Goal: Task Accomplishment & Management: Use online tool/utility

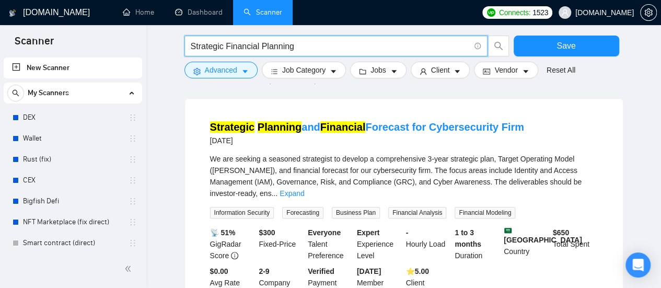
scroll to position [105, 0]
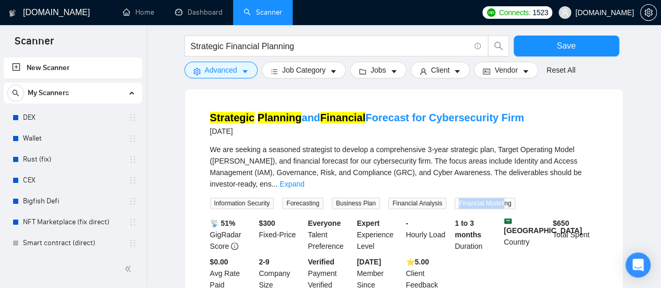
drag, startPoint x: 451, startPoint y: 191, endPoint x: 498, endPoint y: 192, distance: 46.5
click at [498, 198] on span "Financial Modeling" at bounding box center [485, 203] width 61 height 11
click at [484, 217] on div "1 to 3 months Duration" at bounding box center [477, 234] width 49 height 34
drag, startPoint x: 452, startPoint y: 191, endPoint x: 506, endPoint y: 193, distance: 53.9
click at [506, 198] on span "Financial Modeling" at bounding box center [485, 203] width 61 height 11
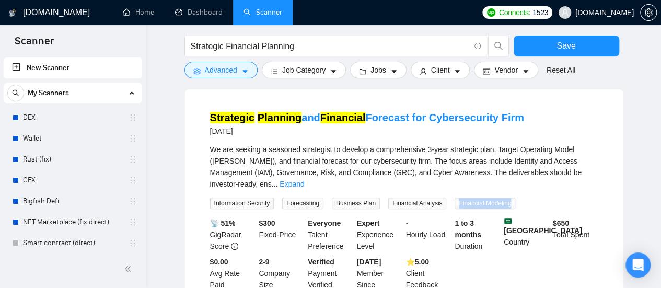
copy span "Financial Modeling"
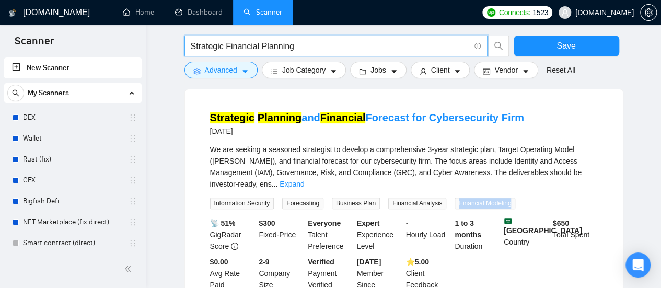
click at [320, 44] on input "Strategic Financial Planning" at bounding box center [330, 46] width 279 height 13
paste input "Financial Modeling"
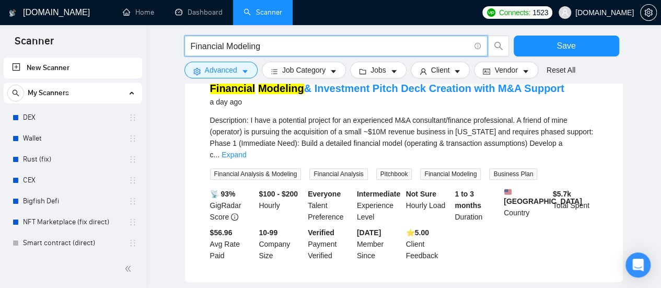
scroll to position [157, 0]
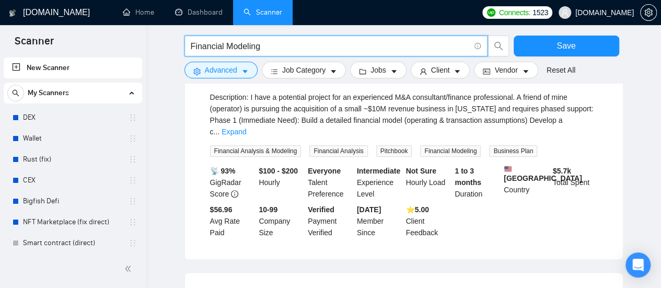
click at [284, 50] on input "Financial Modeling" at bounding box center [330, 46] width 279 height 13
type input "Financial Modeling"
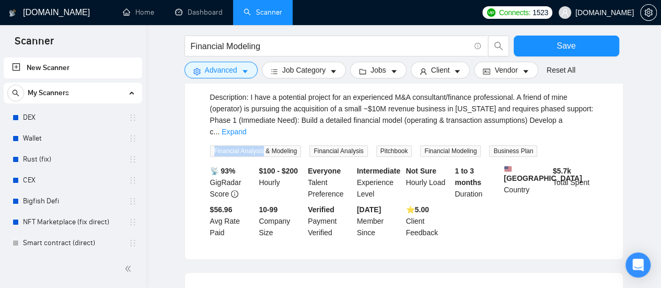
drag, startPoint x: 214, startPoint y: 138, endPoint x: 261, endPoint y: 140, distance: 46.6
click at [261, 145] on span "Financial Analysis & Modeling" at bounding box center [255, 150] width 91 height 11
copy span "Financial Analysis"
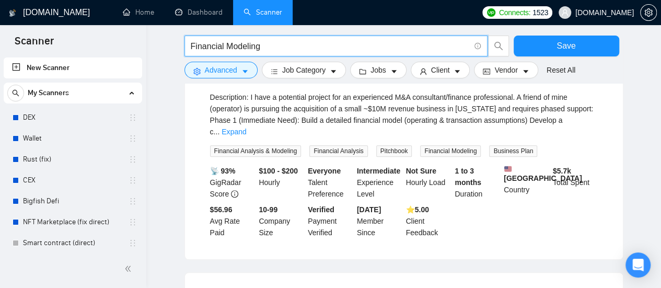
click at [281, 48] on input "Financial Modeling" at bounding box center [330, 46] width 279 height 13
paste input "Financial Analysis"
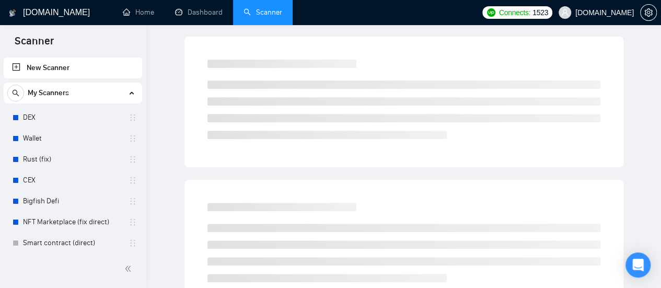
scroll to position [0, 0]
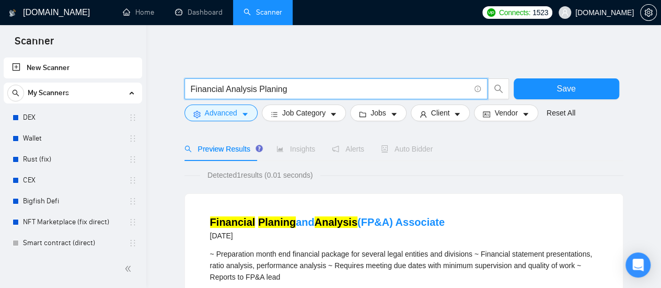
drag, startPoint x: 296, startPoint y: 90, endPoint x: 277, endPoint y: 91, distance: 18.8
click at [276, 91] on input "Financial Analysis Planing" at bounding box center [330, 89] width 279 height 13
drag, startPoint x: 253, startPoint y: 90, endPoint x: 226, endPoint y: 90, distance: 27.7
click at [226, 90] on input "Financial Analysis Planing" at bounding box center [330, 89] width 279 height 13
click at [291, 89] on input "Financial Planing" at bounding box center [330, 89] width 279 height 13
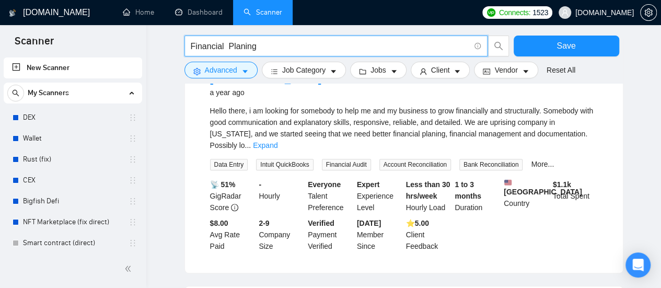
scroll to position [157, 0]
type input "Financial Planing"
click at [537, 161] on link "More..." at bounding box center [542, 165] width 23 height 8
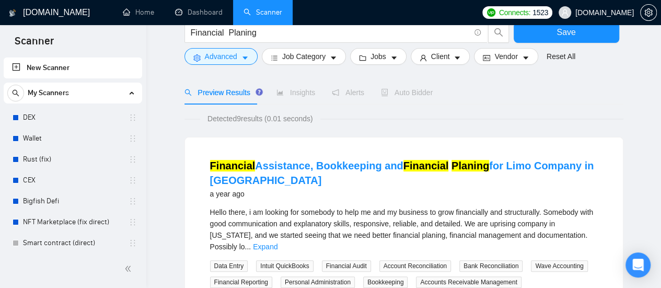
scroll to position [0, 0]
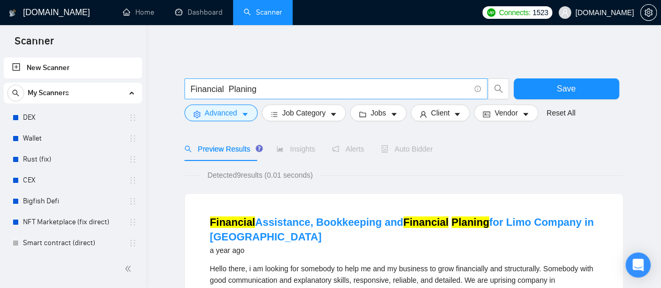
click at [273, 85] on input "Financial Planing" at bounding box center [330, 89] width 279 height 13
click at [278, 84] on input "Financial Planing" at bounding box center [330, 89] width 279 height 13
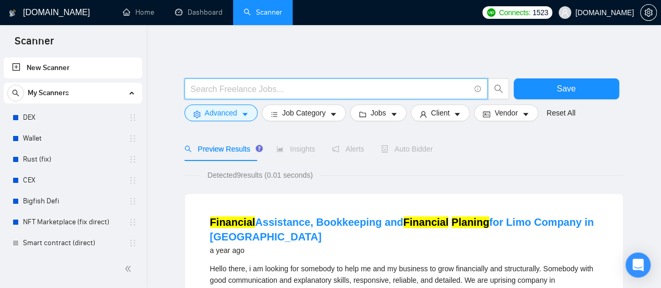
paste input "Financial Modeling"
click at [296, 91] on input "Financial Modeling" at bounding box center [330, 89] width 279 height 13
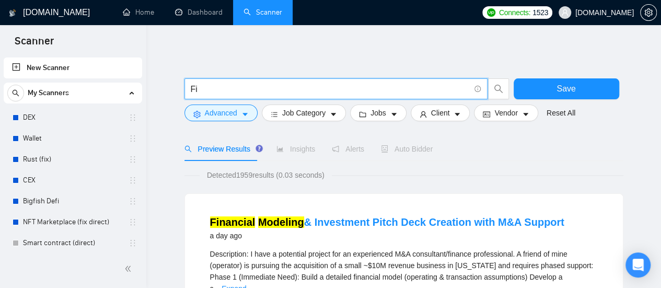
type input "F"
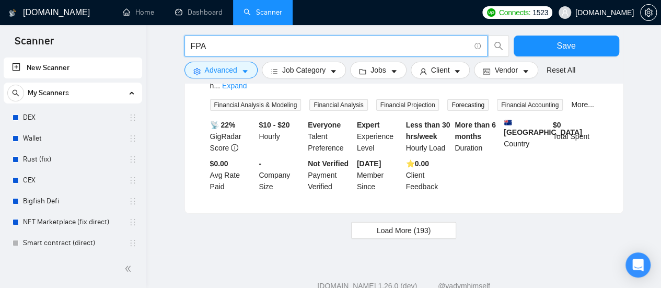
scroll to position [1154, 0]
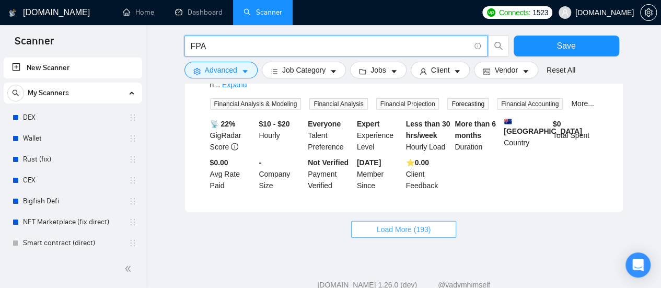
type input "FPA"
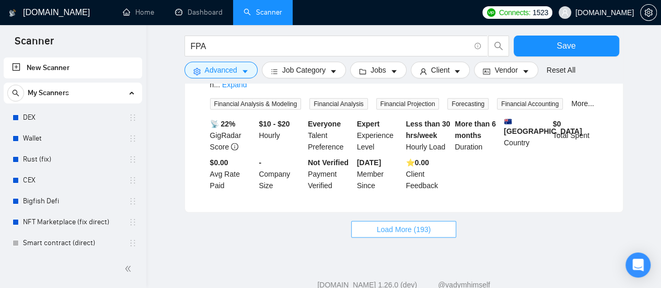
click at [414, 224] on span "Load More (193)" at bounding box center [404, 229] width 54 height 11
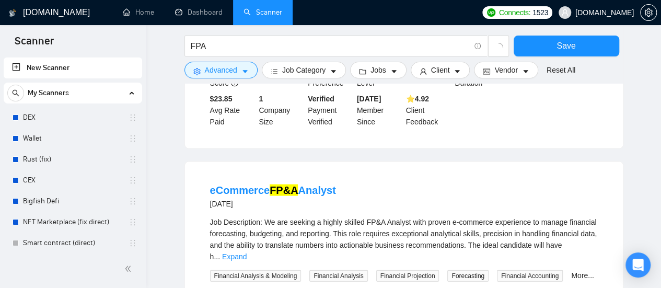
scroll to position [945, 0]
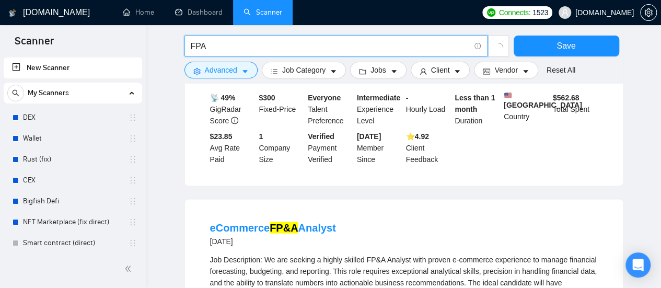
click at [234, 44] on input "FPA" at bounding box center [330, 46] width 279 height 13
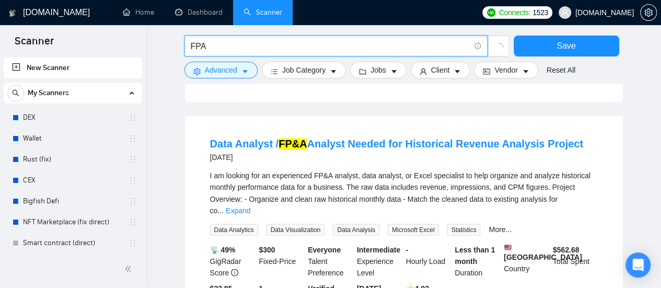
scroll to position [841, 0]
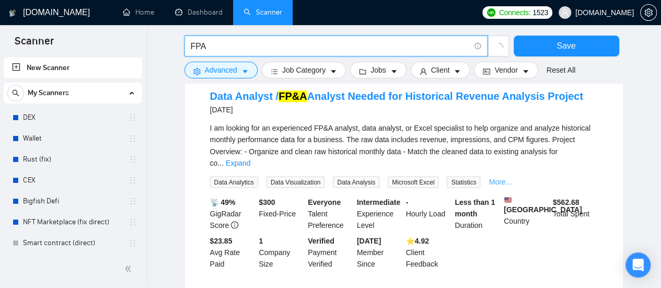
click at [490, 177] on link "More..." at bounding box center [500, 181] width 23 height 8
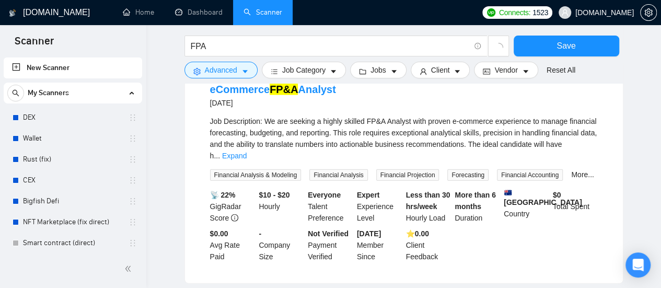
scroll to position [1050, 0]
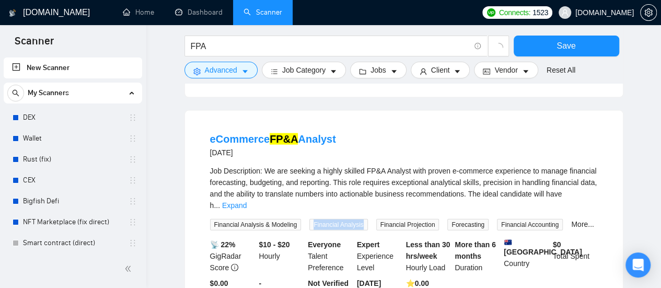
drag, startPoint x: 312, startPoint y: 194, endPoint x: 363, endPoint y: 197, distance: 50.2
click at [363, 219] on span "Financial Analysis" at bounding box center [338, 224] width 58 height 11
drag, startPoint x: 214, startPoint y: 194, endPoint x: 305, endPoint y: 194, distance: 91.4
click at [305, 218] on div "Financial Analysis & Modeling" at bounding box center [258, 224] width 100 height 12
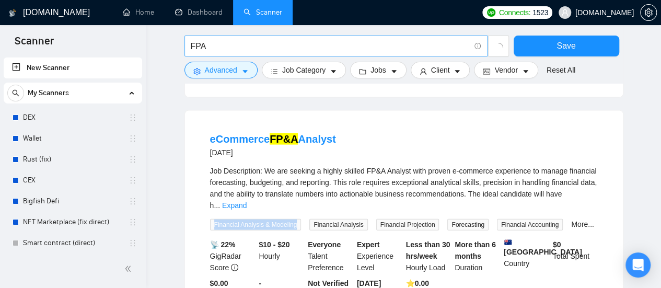
copy span "Financial Analysis & Modeling"
click at [244, 48] on input "FPA" at bounding box center [330, 46] width 279 height 13
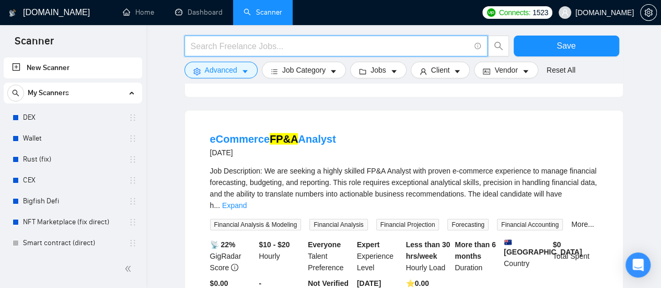
paste input "Financial Analysis & Modeling"
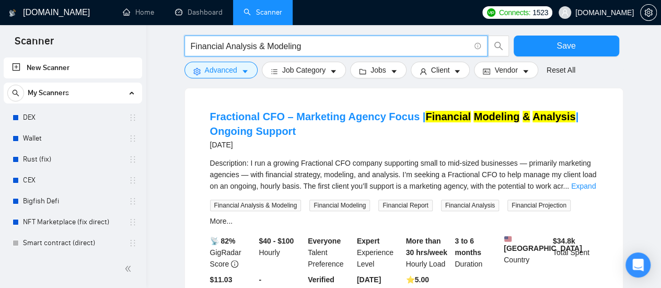
scroll to position [52, 0]
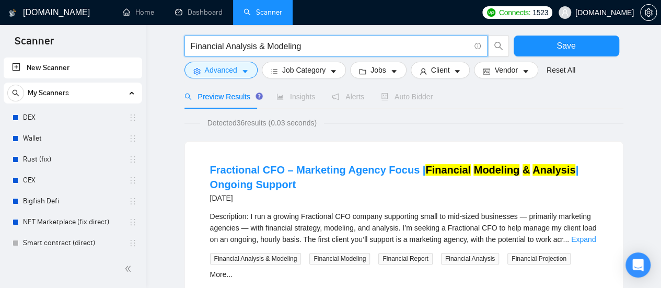
type input "Financial Analysis & Modeling"
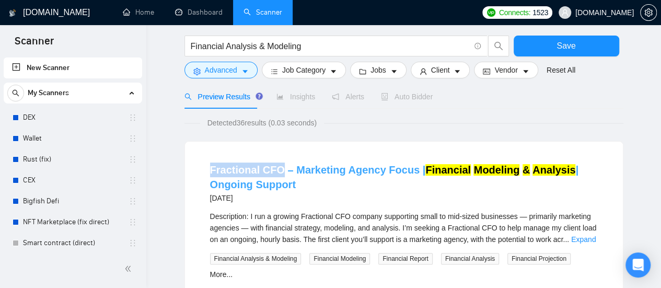
drag, startPoint x: 208, startPoint y: 172, endPoint x: 278, endPoint y: 174, distance: 70.1
click at [278, 174] on li "Fractional CFO – Marketing Agency Focus | Financial Modeling & Analysis | Ongoi…" at bounding box center [404, 262] width 413 height 216
copy link "Fractional CFO"
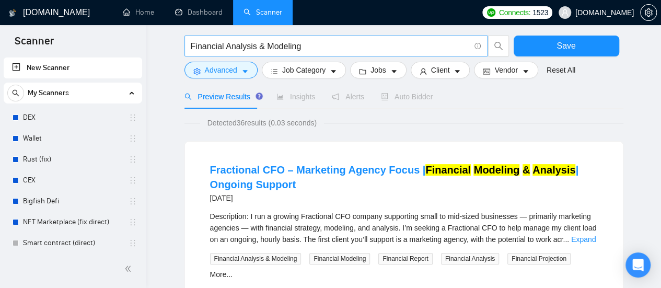
click at [314, 45] on input "Financial Analysis & Modeling" at bounding box center [330, 46] width 279 height 13
paste input "Fractional CFO"
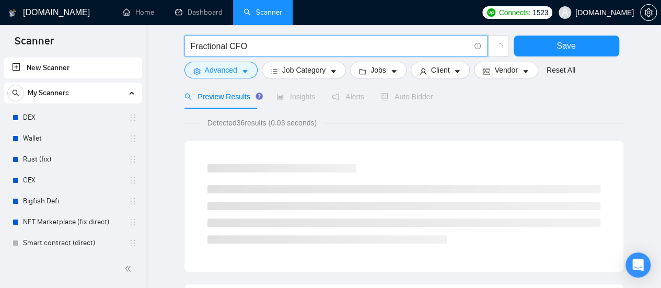
type input "Fractional CFO"
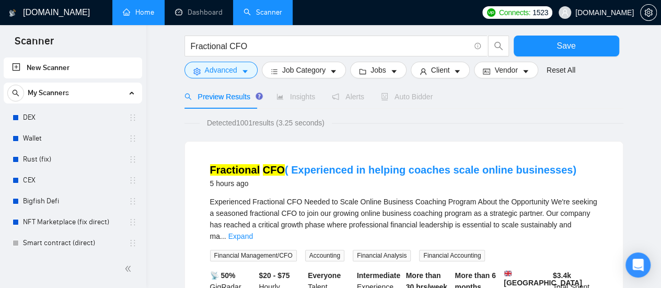
click at [134, 8] on link "Home" at bounding box center [138, 12] width 31 height 9
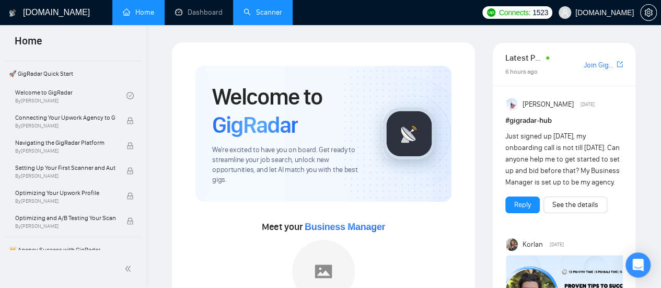
click at [273, 17] on link "Scanner" at bounding box center [263, 12] width 39 height 9
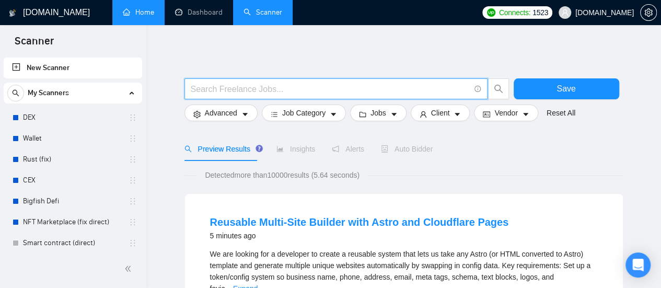
click at [215, 87] on input "text" at bounding box center [330, 89] width 279 height 13
paste input "Fractional CFO"
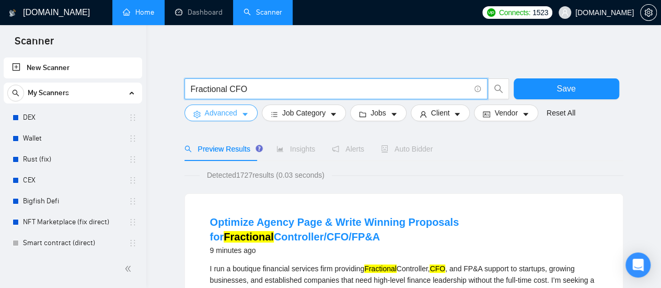
type input "Fractional CFO"
click at [240, 114] on button "Advanced" at bounding box center [220, 113] width 73 height 17
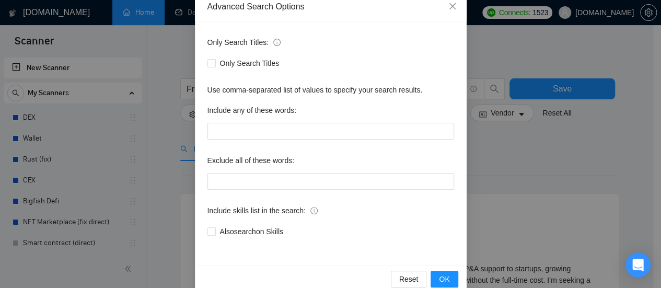
scroll to position [76, 0]
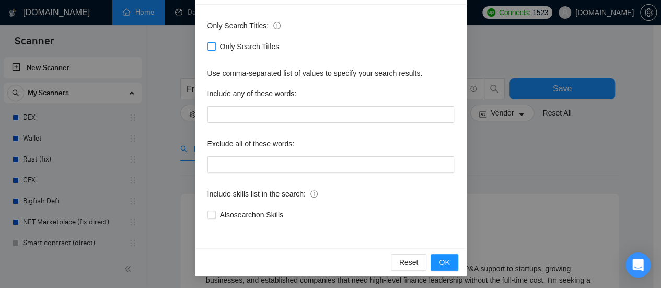
click at [207, 49] on input "Only Search Titles" at bounding box center [210, 45] width 7 height 7
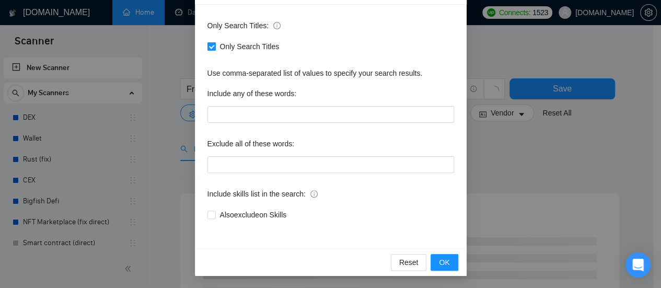
click at [208, 48] on input "Only Search Titles" at bounding box center [210, 45] width 7 height 7
checkbox input "false"
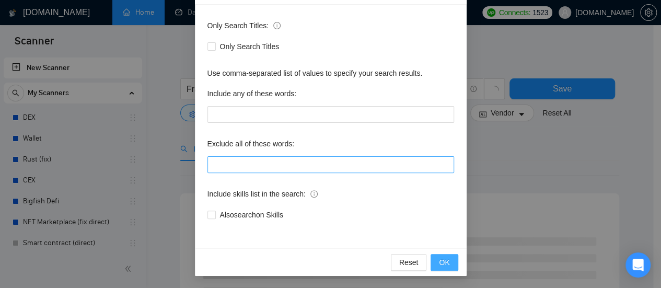
click at [444, 263] on span "OK" at bounding box center [444, 262] width 10 height 11
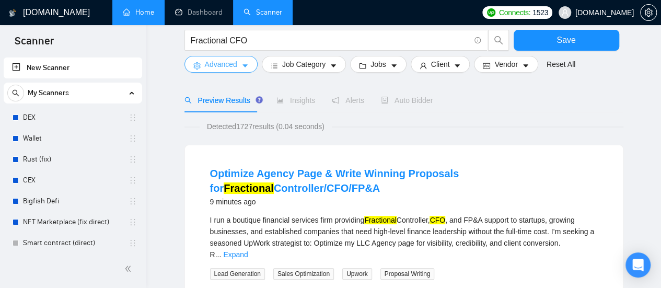
scroll to position [0, 0]
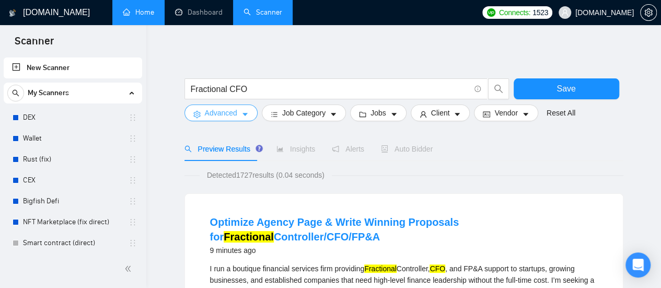
click at [245, 114] on icon "caret-down" at bounding box center [244, 114] width 5 height 3
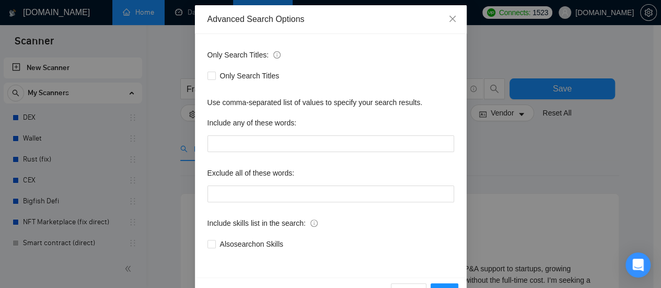
scroll to position [70, 0]
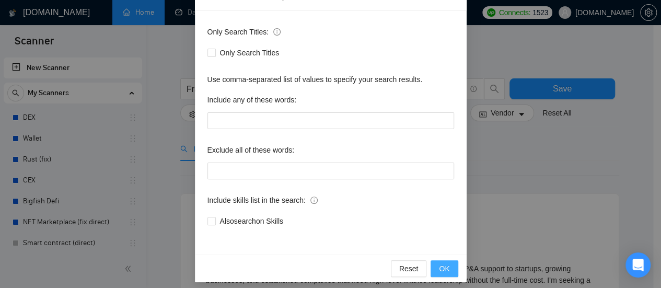
click at [440, 266] on span "OK" at bounding box center [444, 268] width 10 height 11
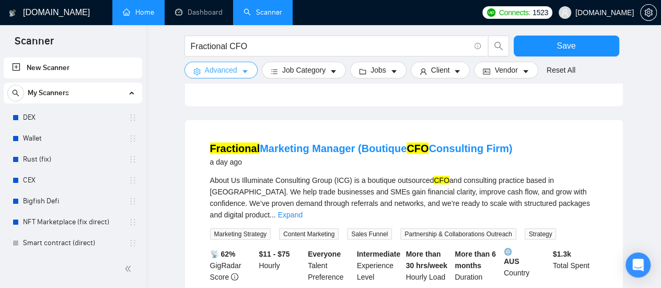
scroll to position [1045, 0]
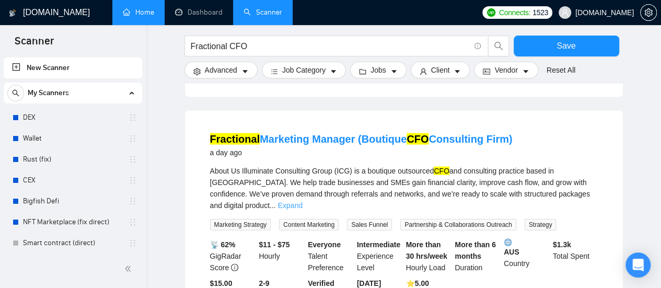
click at [303, 201] on link "Expand" at bounding box center [290, 205] width 25 height 8
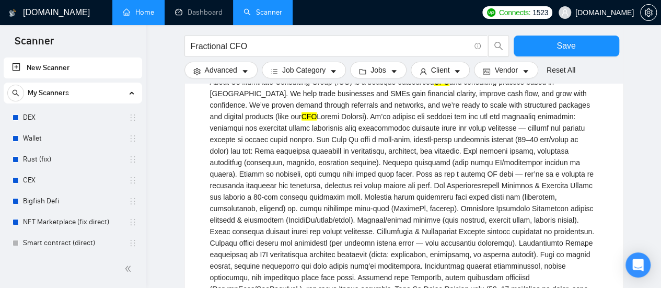
scroll to position [1150, 0]
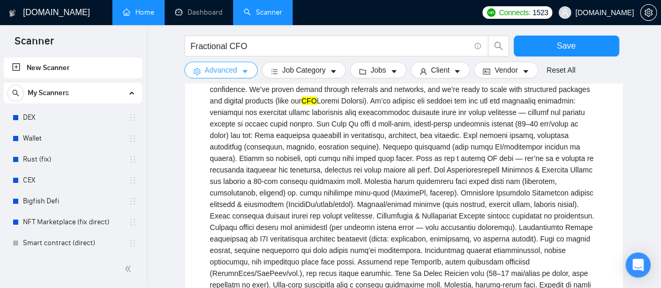
click at [241, 69] on icon "caret-down" at bounding box center [244, 71] width 7 height 7
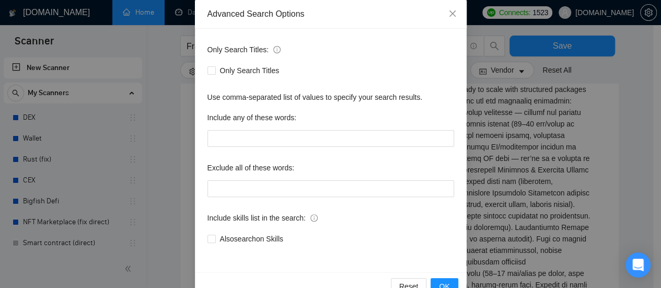
scroll to position [76, 0]
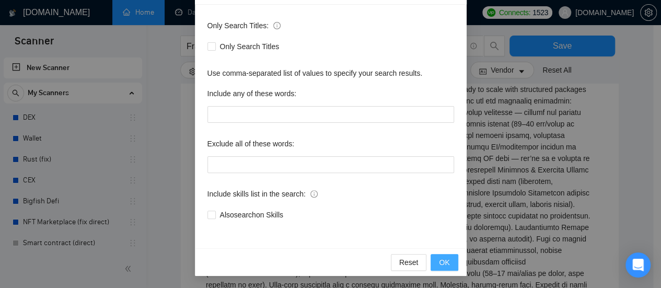
click at [445, 262] on span "OK" at bounding box center [444, 262] width 10 height 11
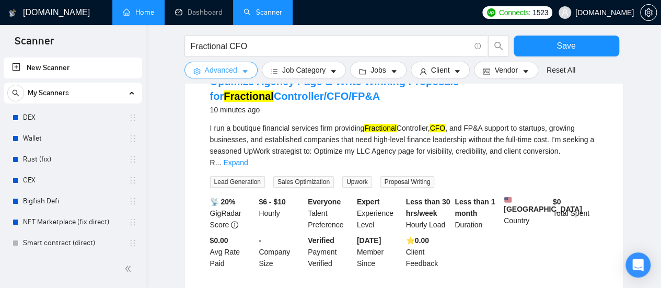
scroll to position [52, 0]
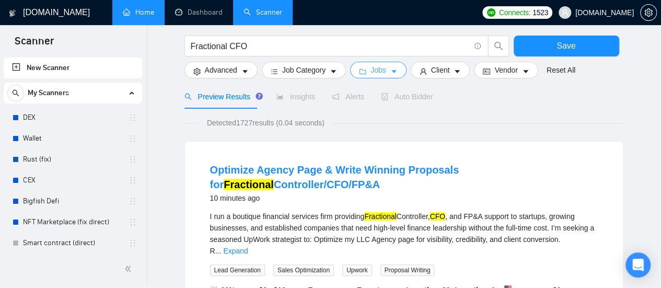
click at [381, 72] on span "Jobs" at bounding box center [378, 69] width 16 height 11
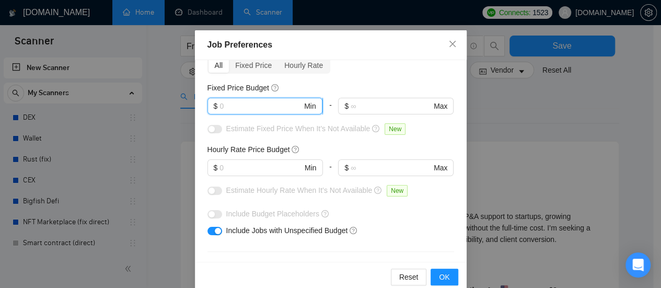
click at [252, 110] on input "text" at bounding box center [260, 105] width 83 height 11
type input "1000"
click at [255, 169] on input "text" at bounding box center [260, 167] width 83 height 11
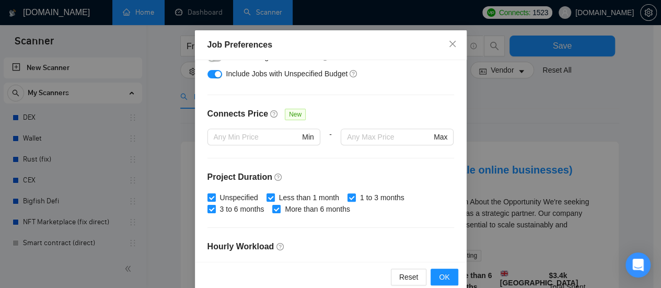
scroll to position [314, 0]
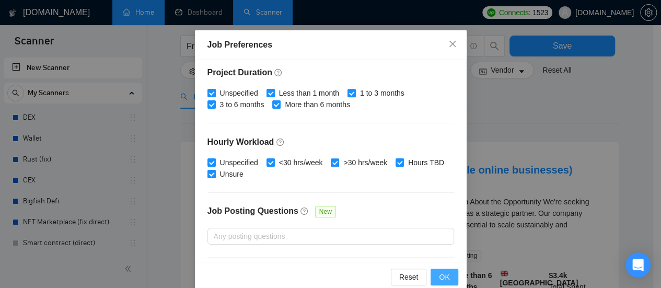
type input "70"
click at [443, 279] on span "OK" at bounding box center [444, 276] width 10 height 11
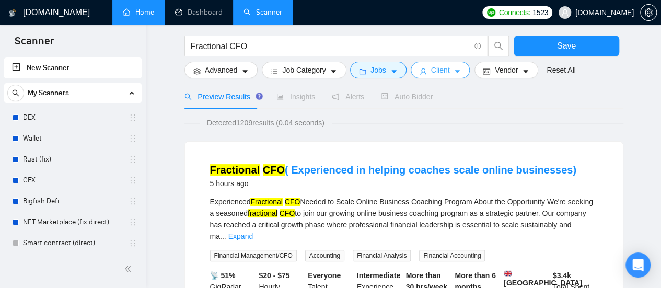
click at [448, 71] on button "Client" at bounding box center [441, 70] width 60 height 17
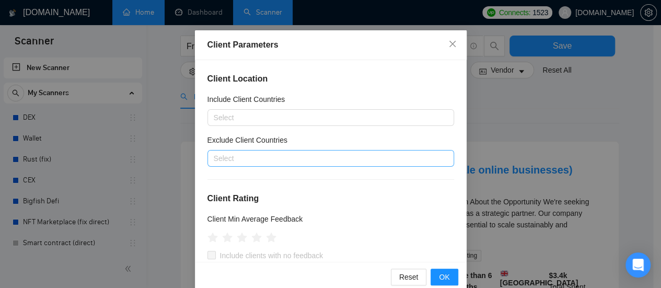
click at [299, 158] on div at bounding box center [325, 158] width 231 height 13
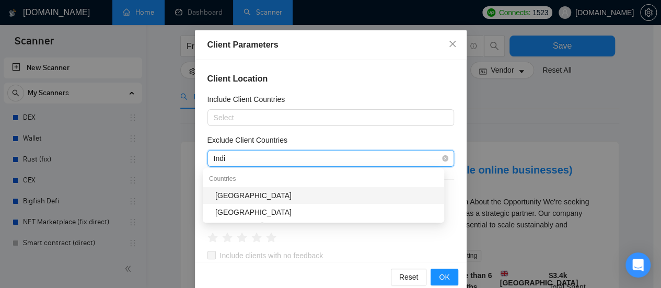
type input "[GEOGRAPHIC_DATA]"
click at [240, 195] on div "[GEOGRAPHIC_DATA]" at bounding box center [326, 195] width 223 height 11
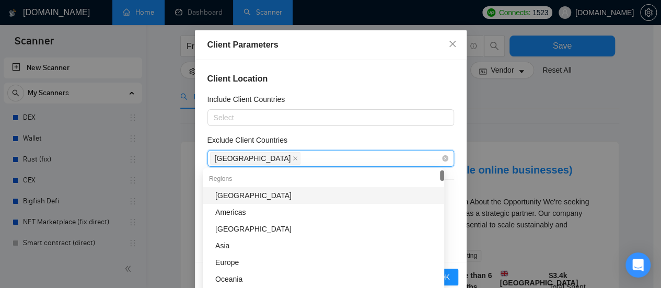
click at [284, 161] on div "[GEOGRAPHIC_DATA]" at bounding box center [325, 158] width 231 height 15
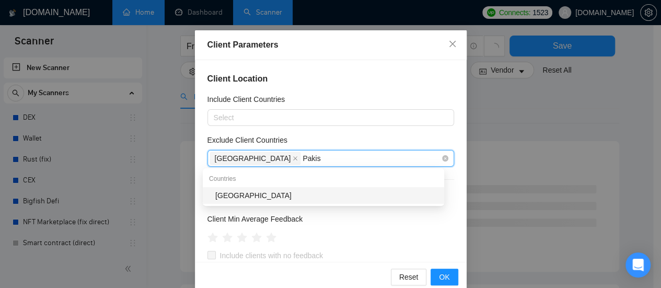
type input "[GEOGRAPHIC_DATA]"
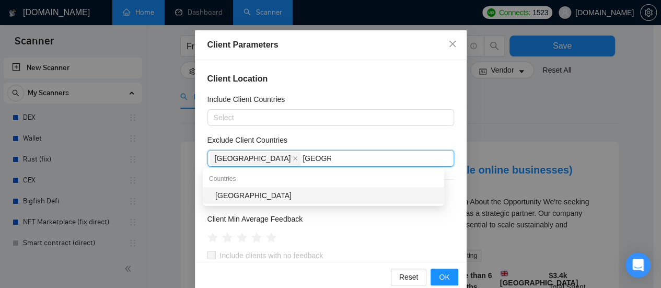
click at [255, 195] on div "[GEOGRAPHIC_DATA]" at bounding box center [326, 195] width 223 height 11
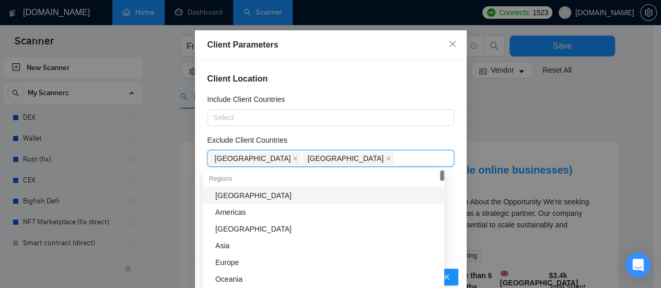
click at [327, 138] on div "Exclude Client Countries" at bounding box center [330, 142] width 247 height 16
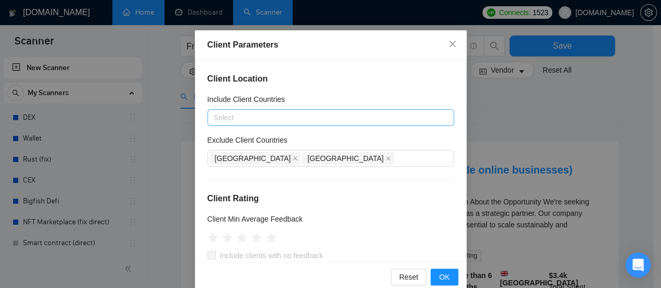
click at [237, 113] on div at bounding box center [325, 117] width 231 height 13
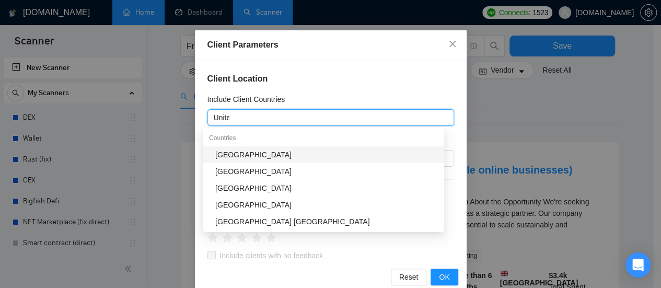
type input "United"
click at [244, 154] on div "[GEOGRAPHIC_DATA]" at bounding box center [326, 154] width 223 height 11
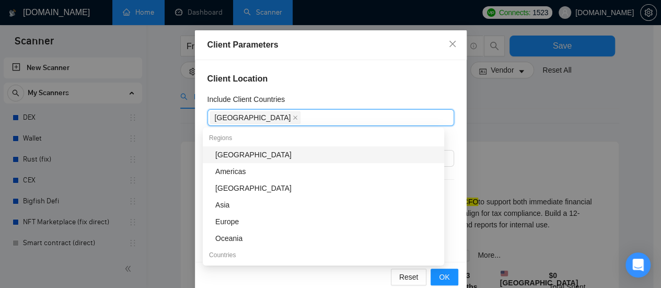
type input "N"
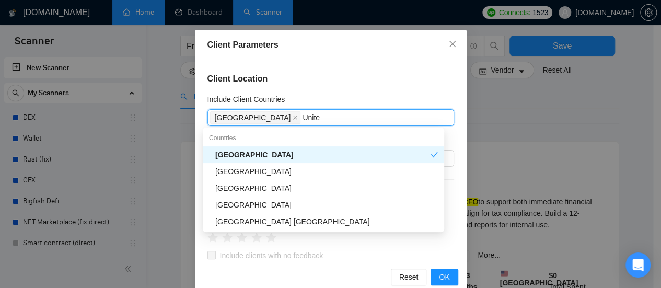
type input "United"
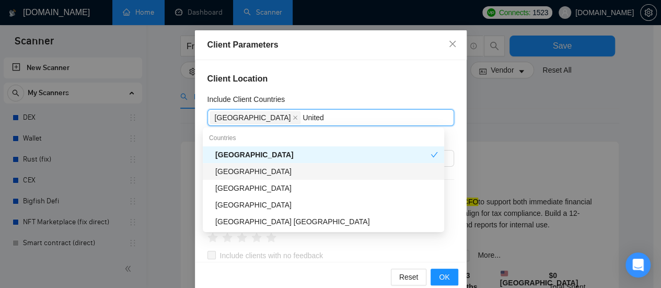
click at [250, 171] on div "[GEOGRAPHIC_DATA]" at bounding box center [326, 171] width 223 height 11
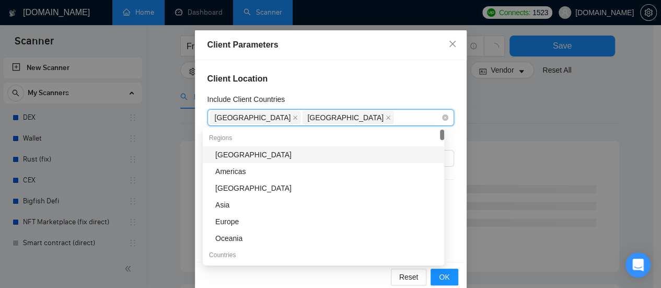
click at [364, 118] on div "[GEOGRAPHIC_DATA] [GEOGRAPHIC_DATA]" at bounding box center [325, 117] width 231 height 15
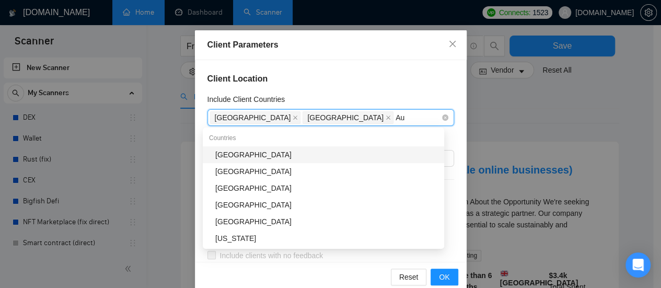
type input "A"
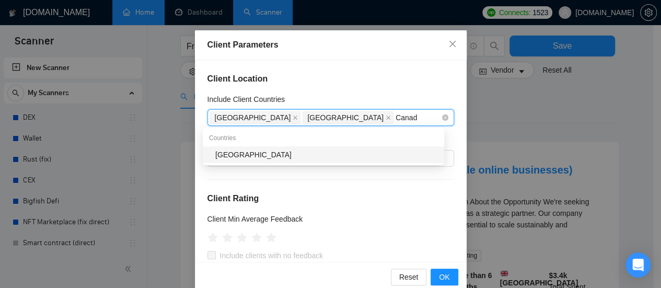
type input "[GEOGRAPHIC_DATA]"
click at [268, 156] on div "[GEOGRAPHIC_DATA]" at bounding box center [326, 154] width 223 height 11
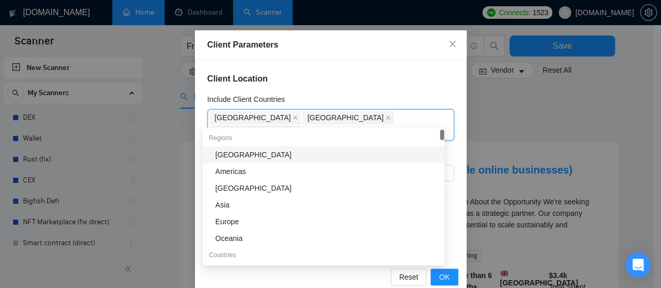
click at [349, 85] on div "Client Location Include Client Countries [GEOGRAPHIC_DATA] [GEOGRAPHIC_DATA] [G…" at bounding box center [331, 161] width 272 height 202
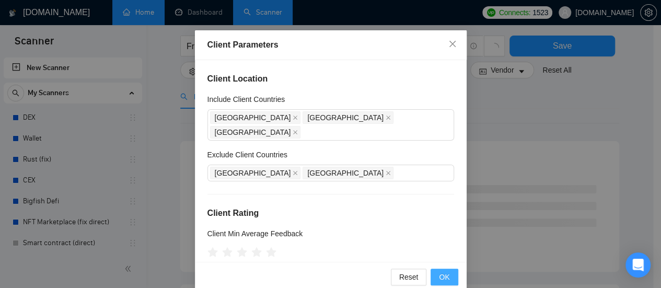
click at [441, 275] on span "OK" at bounding box center [444, 276] width 10 height 11
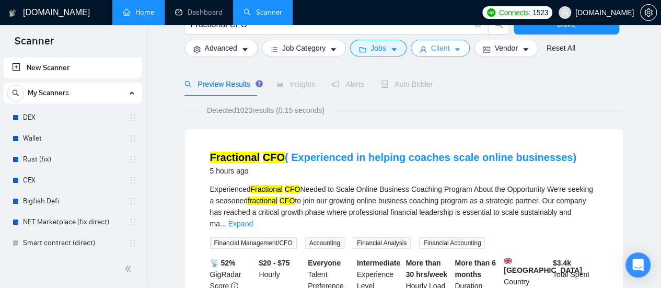
scroll to position [0, 0]
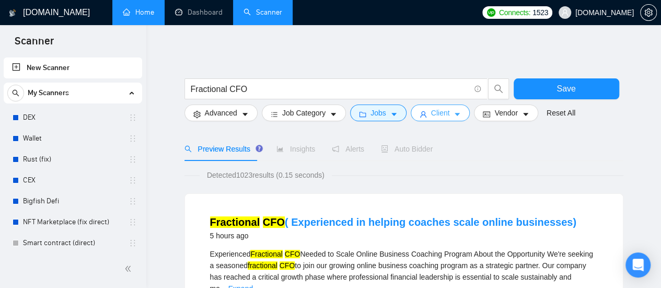
drag, startPoint x: 447, startPoint y: 117, endPoint x: 438, endPoint y: 175, distance: 59.3
click at [447, 117] on button "Client" at bounding box center [441, 113] width 60 height 17
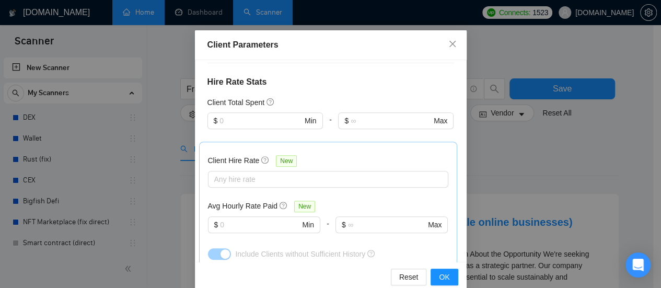
scroll to position [157, 0]
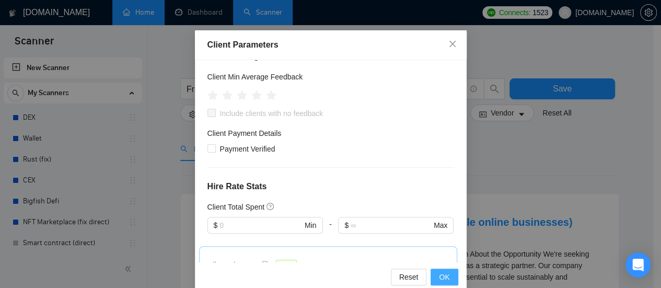
click at [446, 276] on button "OK" at bounding box center [444, 277] width 27 height 17
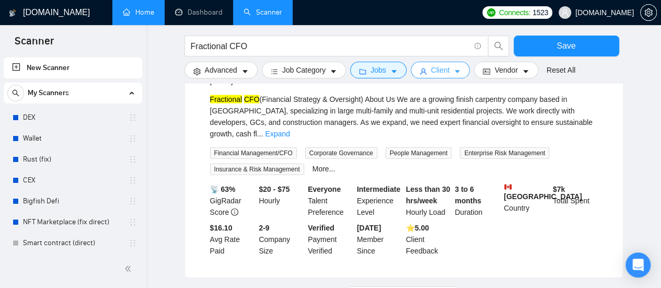
scroll to position [1150, 0]
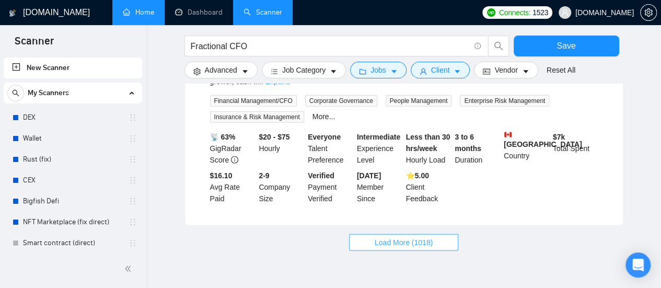
click at [438, 234] on button "Load More (1018)" at bounding box center [403, 242] width 109 height 17
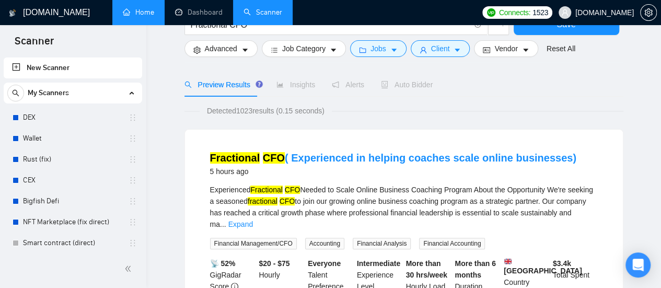
scroll to position [0, 0]
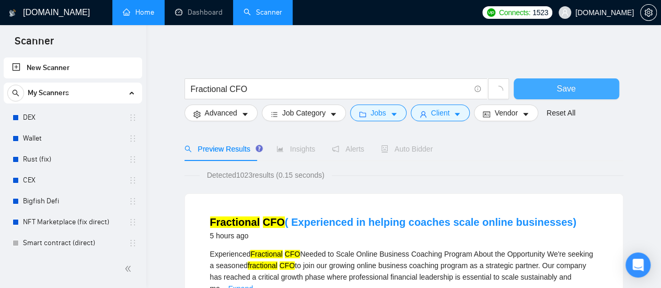
click at [575, 84] on button "Save" at bounding box center [567, 88] width 106 height 21
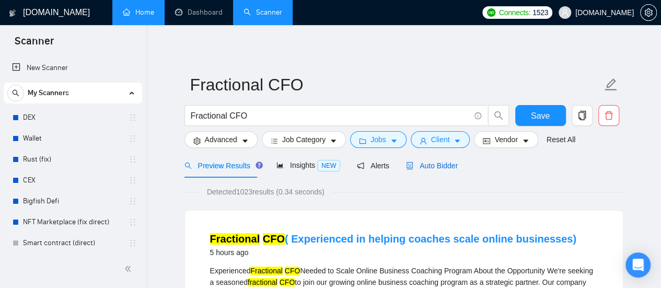
click at [427, 170] on span "Auto Bidder" at bounding box center [432, 165] width 52 height 8
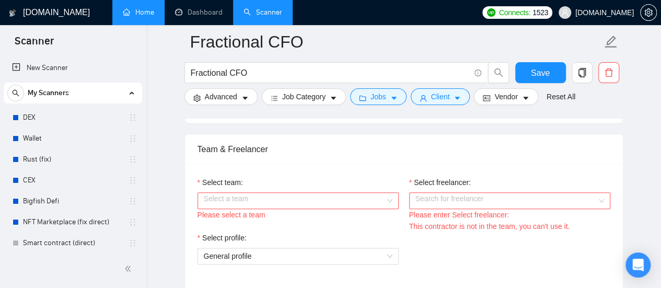
scroll to position [523, 0]
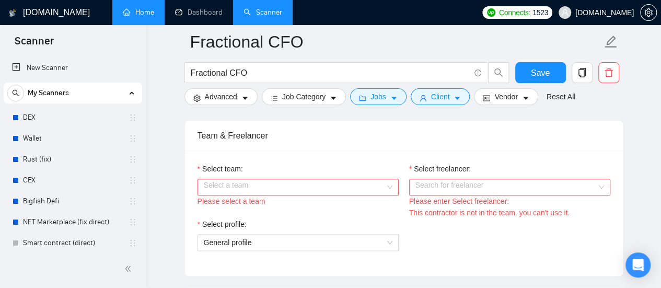
click at [368, 184] on input "Select team:" at bounding box center [294, 187] width 181 height 16
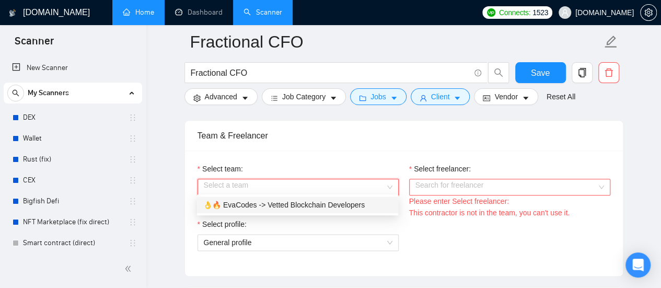
click at [293, 207] on div "👌🔥 EvaCodes -> Vetted Blockchain Developers" at bounding box center [297, 204] width 189 height 11
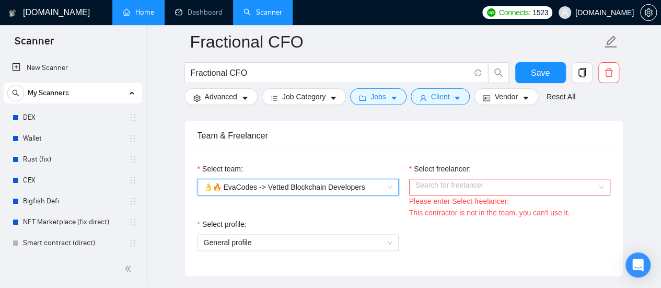
click at [480, 187] on input "Select freelancer:" at bounding box center [505, 187] width 181 height 16
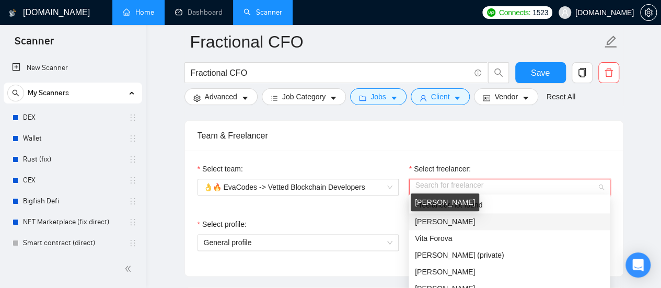
click at [444, 225] on span "[PERSON_NAME]" at bounding box center [445, 221] width 60 height 8
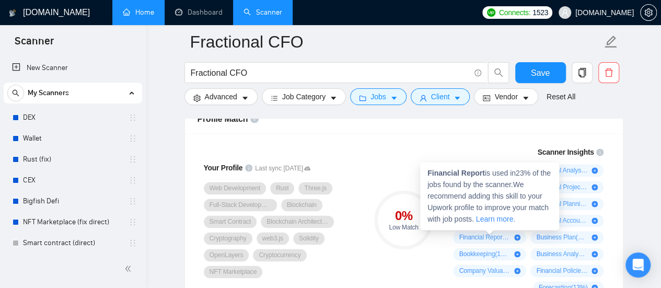
scroll to position [679, 0]
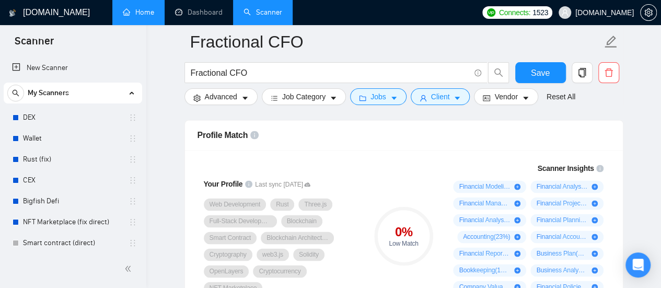
drag, startPoint x: 457, startPoint y: 182, endPoint x: 530, endPoint y: 189, distance: 72.9
click at [530, 189] on div "Financial Modeling ( 63 %) Financial Analysis ( 60 %) Financial Management/CFO …" at bounding box center [526, 245] width 155 height 130
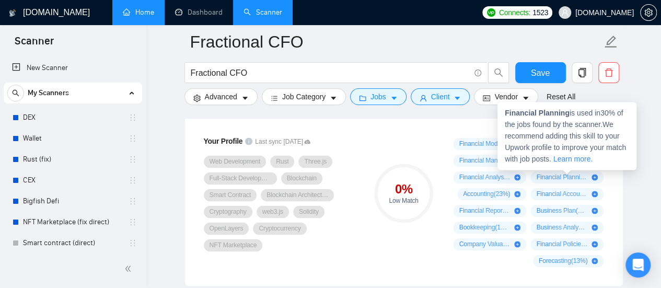
scroll to position [732, 0]
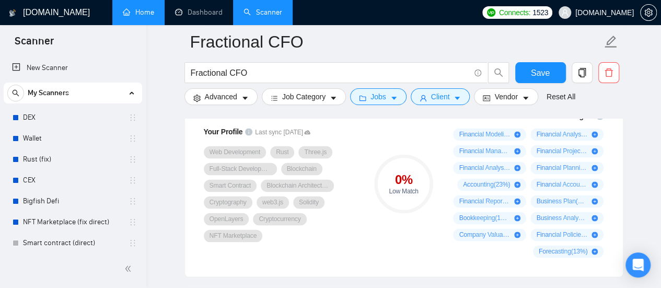
click at [425, 228] on div "0 % Low Match" at bounding box center [403, 184] width 70 height 160
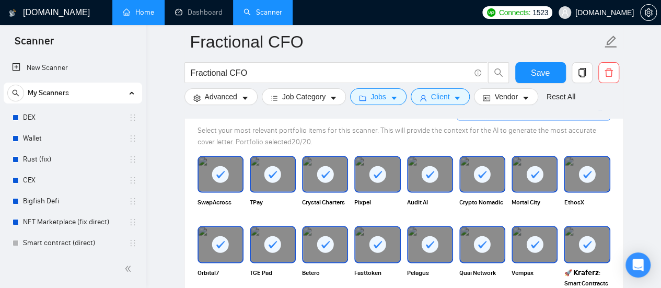
scroll to position [993, 0]
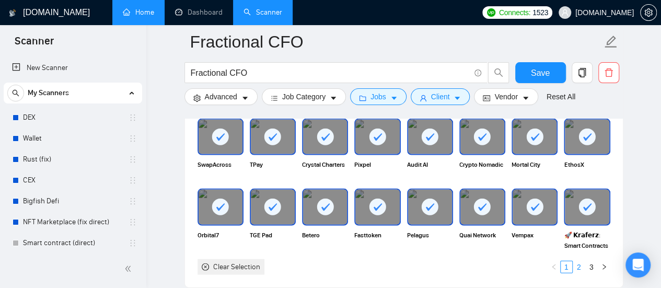
click at [584, 264] on link "2" at bounding box center [578, 266] width 11 height 11
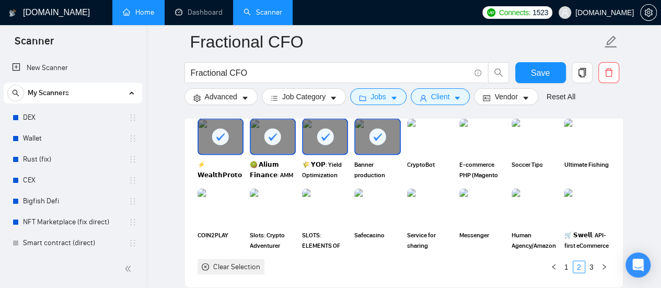
click at [386, 143] on div at bounding box center [377, 137] width 44 height 34
click at [323, 133] on rect at bounding box center [325, 137] width 17 height 17
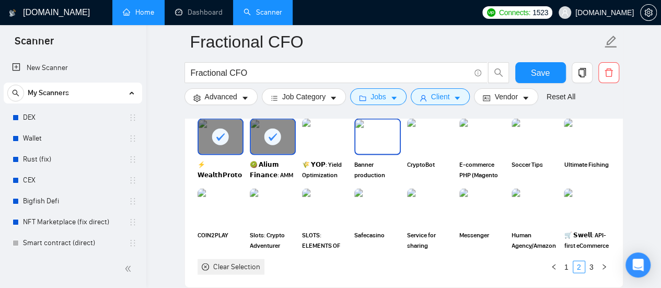
click at [385, 141] on img at bounding box center [377, 137] width 44 height 34
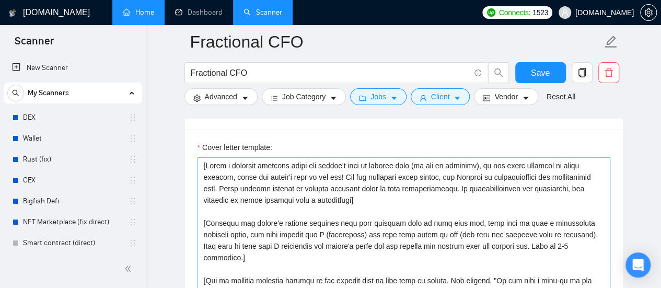
scroll to position [1202, 0]
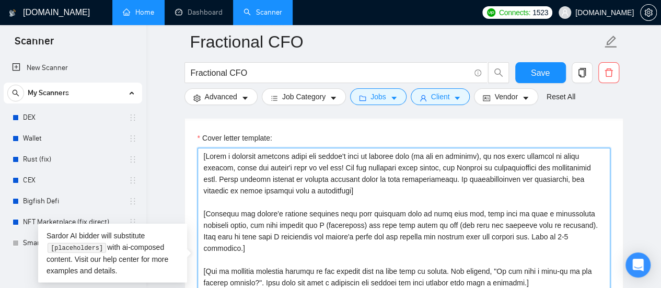
drag, startPoint x: 201, startPoint y: 155, endPoint x: 207, endPoint y: 155, distance: 5.7
click at [207, 155] on textarea "Cover letter template:" at bounding box center [404, 265] width 413 height 235
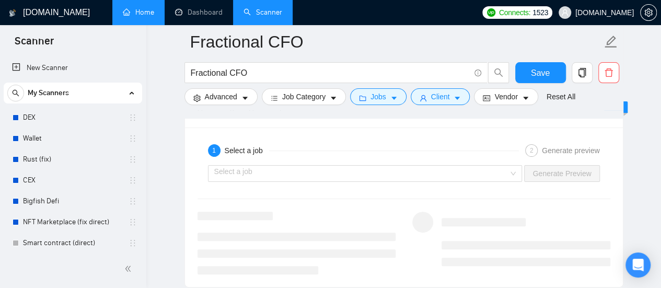
scroll to position [1986, 0]
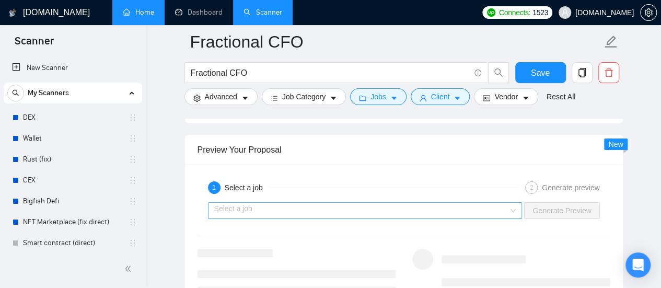
click at [451, 205] on input "search" at bounding box center [361, 211] width 295 height 16
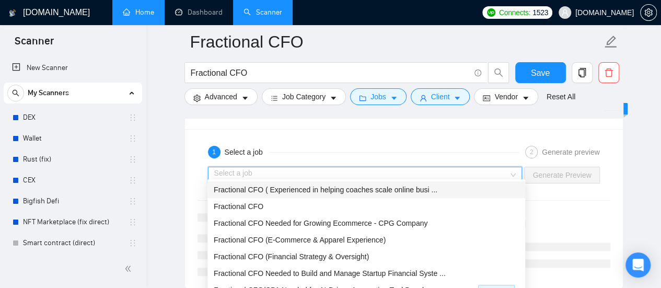
scroll to position [2038, 0]
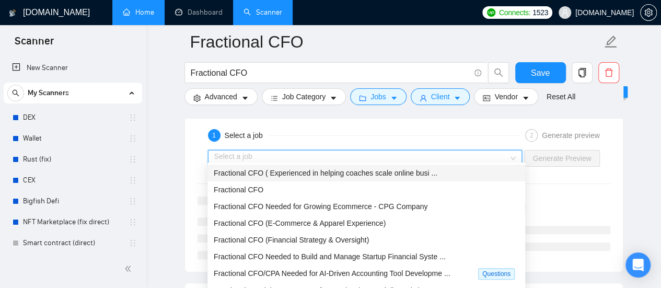
click at [281, 174] on span "Fractional CFO ( Experienced in helping coaches scale online busi ..." at bounding box center [326, 173] width 224 height 8
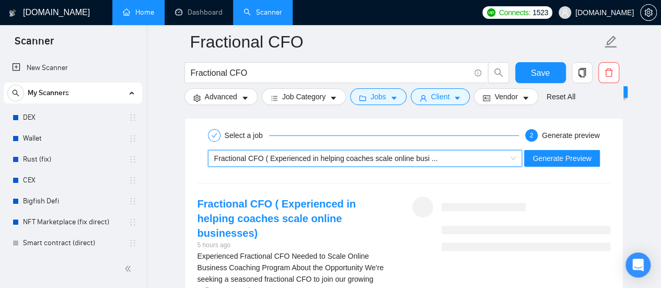
click at [302, 155] on span "Fractional CFO ( Experienced in helping coaches scale online busi ..." at bounding box center [326, 158] width 224 height 8
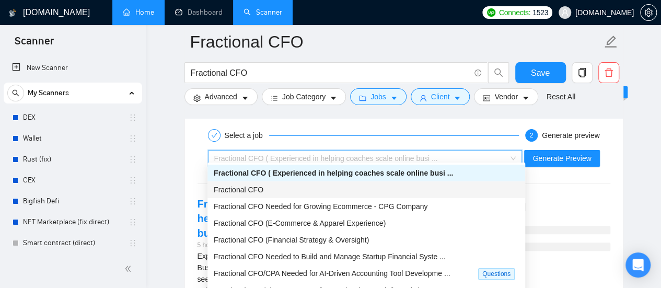
click at [248, 190] on span "Fractional CFO" at bounding box center [239, 190] width 50 height 8
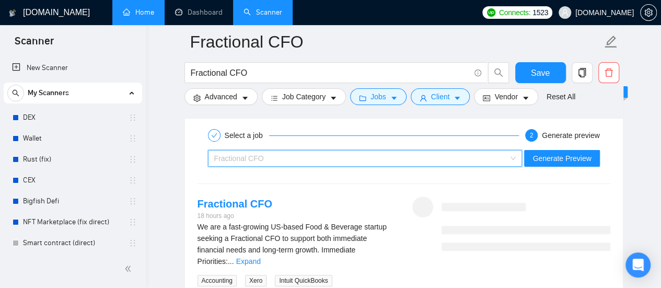
click at [293, 153] on div "Fractional CFO" at bounding box center [360, 158] width 293 height 16
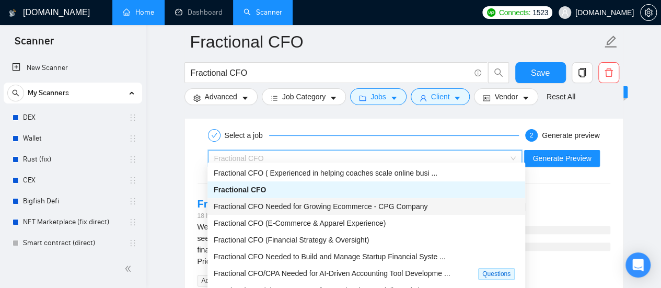
click at [267, 213] on div "Fractional CFO Needed for Growing Ecommerce - CPG Company" at bounding box center [366, 206] width 318 height 17
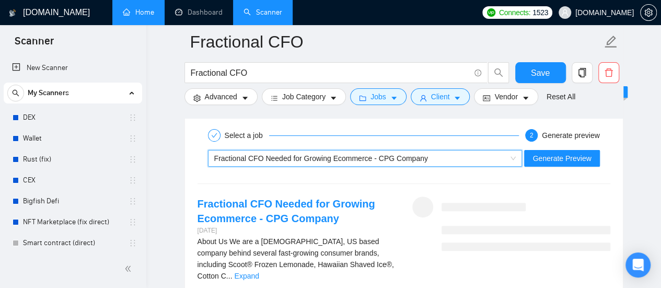
click at [326, 154] on span "Fractional CFO Needed for Growing Ecommerce - CPG Company" at bounding box center [321, 158] width 214 height 8
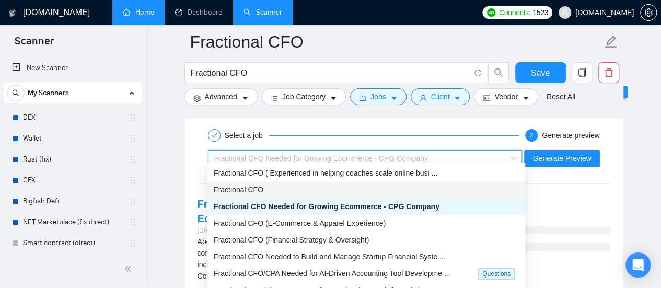
click at [254, 188] on span "Fractional CFO" at bounding box center [239, 190] width 50 height 8
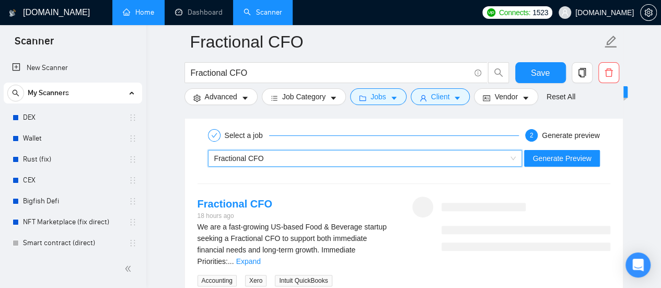
click at [292, 150] on div "Fractional CFO" at bounding box center [360, 158] width 293 height 16
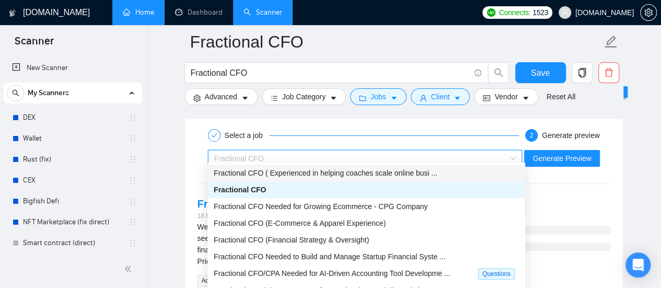
click at [262, 173] on span "Fractional CFO ( Experienced in helping coaches scale online busi ..." at bounding box center [326, 173] width 224 height 8
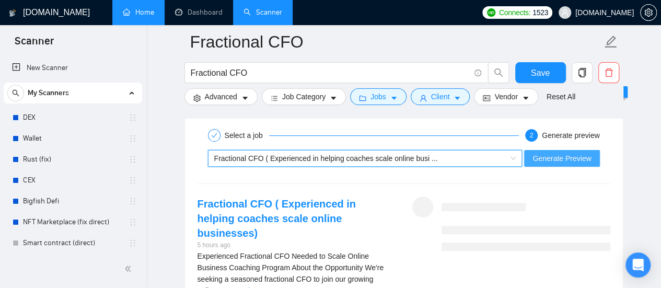
click at [588, 153] on span "Generate Preview" at bounding box center [561, 158] width 59 height 11
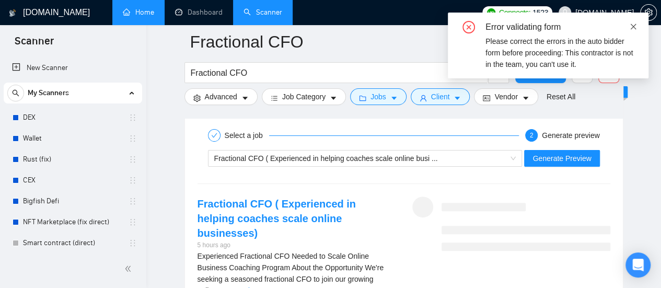
click at [633, 27] on icon "close" at bounding box center [634, 27] width 6 height 6
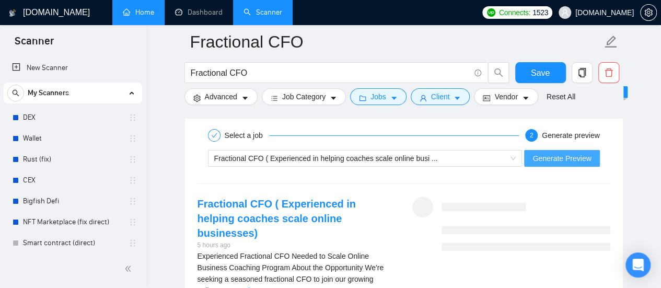
click at [571, 153] on span "Generate Preview" at bounding box center [561, 158] width 59 height 11
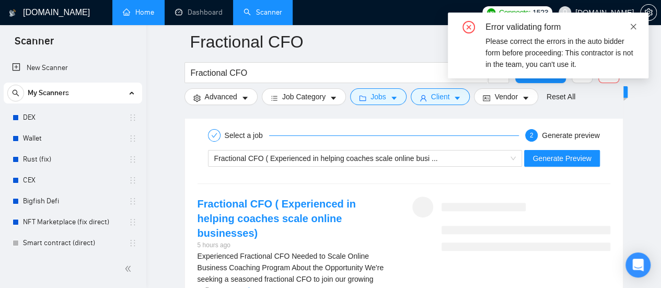
click at [634, 26] on icon "close" at bounding box center [634, 27] width 6 height 6
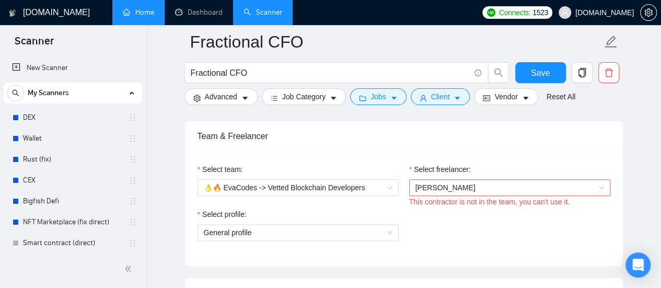
scroll to position [523, 0]
click at [491, 184] on span "[PERSON_NAME]" at bounding box center [509, 187] width 189 height 16
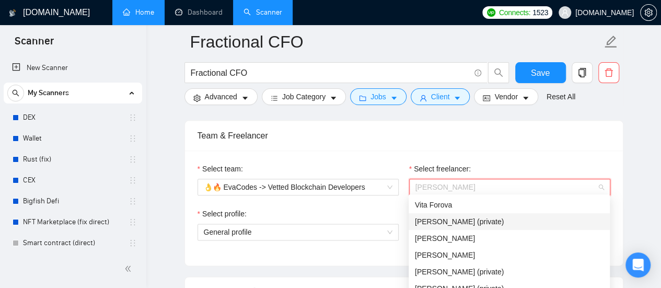
scroll to position [0, 0]
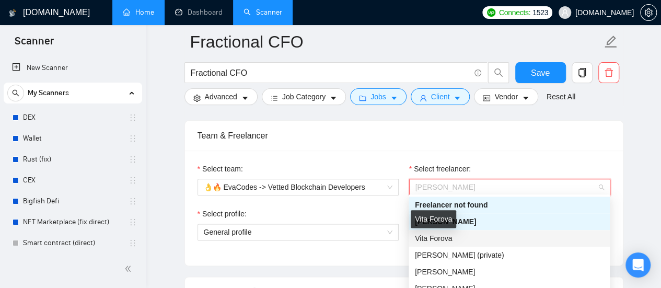
click at [441, 239] on span "Vita Forova" at bounding box center [433, 238] width 37 height 8
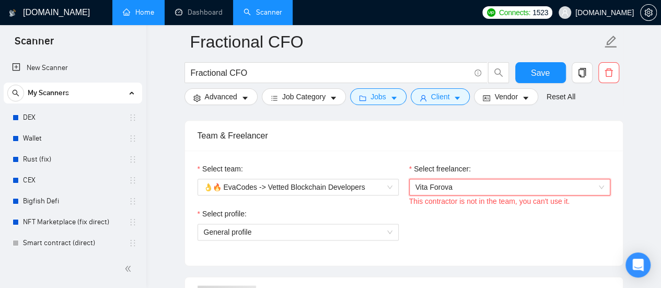
click at [491, 147] on div "Team & Freelancer" at bounding box center [404, 136] width 413 height 30
click at [490, 189] on span "Vita Forova" at bounding box center [509, 187] width 189 height 16
click at [590, 183] on span "Vita Forova" at bounding box center [509, 187] width 189 height 16
click at [512, 182] on span "Vita Forova" at bounding box center [509, 187] width 189 height 16
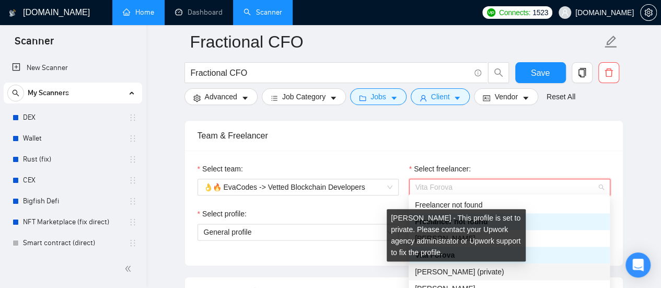
click at [469, 273] on span "[PERSON_NAME] (private)" at bounding box center [459, 272] width 89 height 8
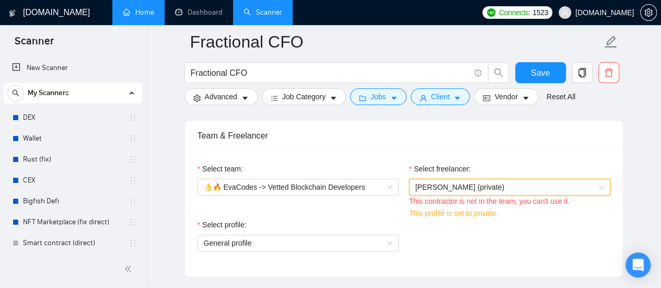
click at [521, 179] on span "[PERSON_NAME] (private)" at bounding box center [509, 187] width 189 height 16
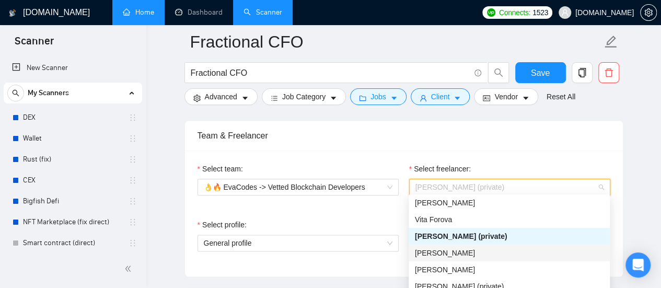
scroll to position [67, 0]
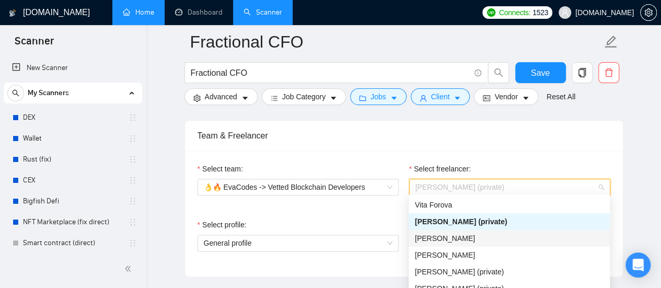
click at [464, 240] on span "[PERSON_NAME]" at bounding box center [445, 238] width 60 height 8
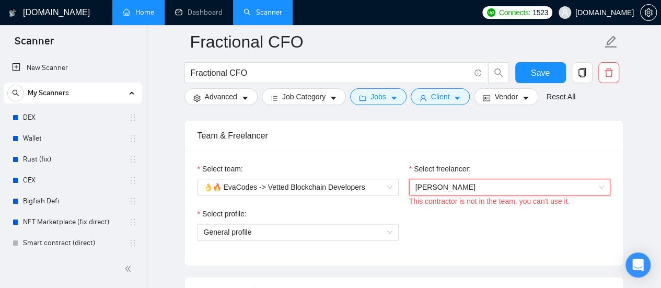
click at [477, 229] on div "Select profile: General profile" at bounding box center [403, 230] width 423 height 45
click at [364, 181] on span "👌🔥 EvaCodes -> Vetted Blockchain Developers" at bounding box center [298, 187] width 189 height 16
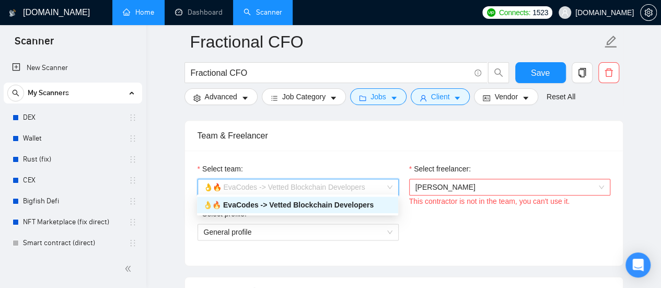
click at [332, 203] on div "👌🔥 EvaCodes -> Vetted Blockchain Developers" at bounding box center [297, 204] width 189 height 11
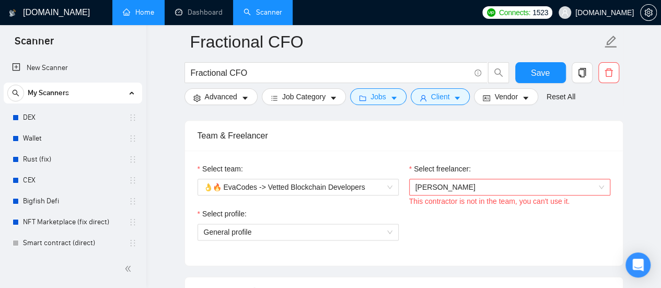
click at [451, 218] on div "Select profile: General profile" at bounding box center [403, 230] width 423 height 45
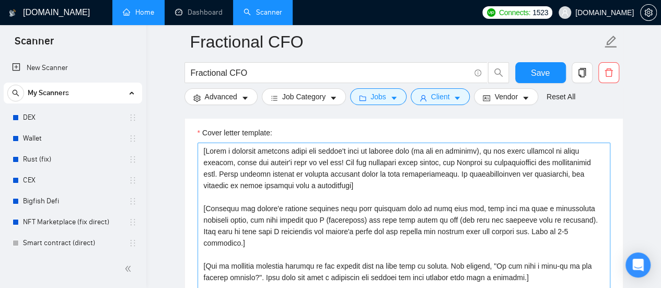
scroll to position [1150, 0]
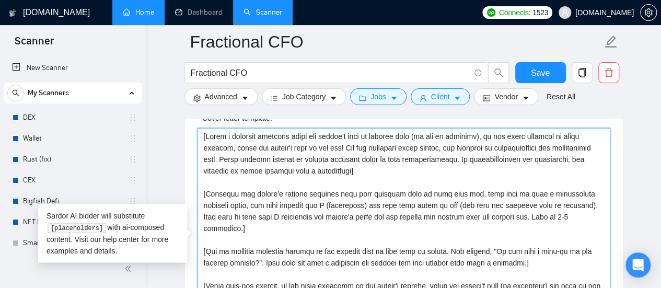
click at [205, 133] on textarea "Cover letter template:" at bounding box center [404, 245] width 413 height 235
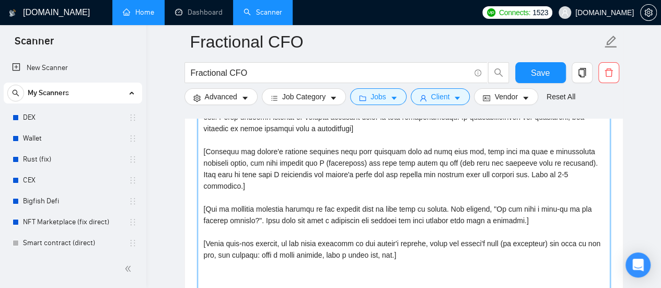
scroll to position [1202, 0]
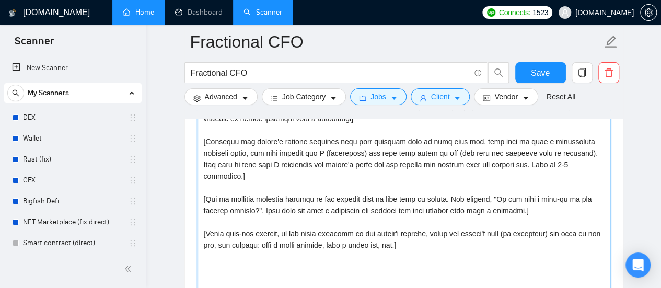
drag, startPoint x: 532, startPoint y: 198, endPoint x: 205, endPoint y: 175, distance: 327.4
click at [205, 175] on textarea "Cover letter template:" at bounding box center [404, 193] width 413 height 235
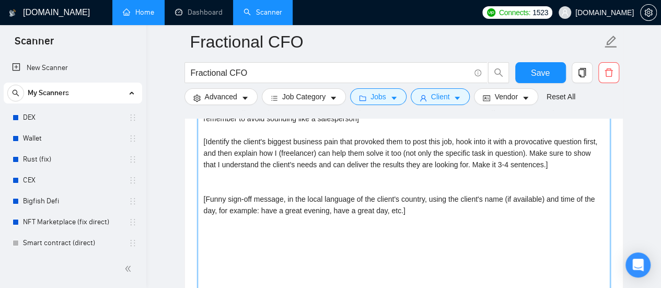
type textarea "[Write a personal greeting using the client's name or company name (if any is p…"
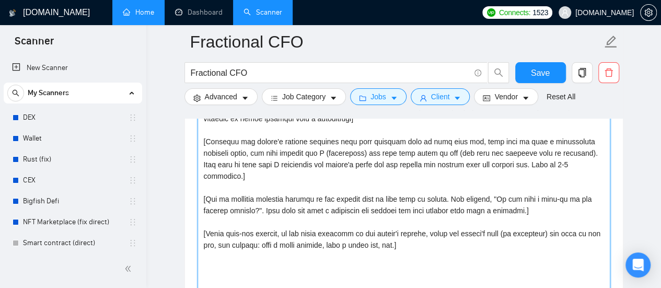
click at [510, 214] on textarea "Cover letter template:" at bounding box center [404, 193] width 413 height 235
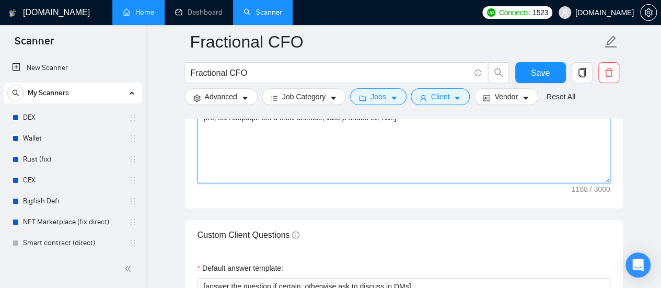
scroll to position [1463, 0]
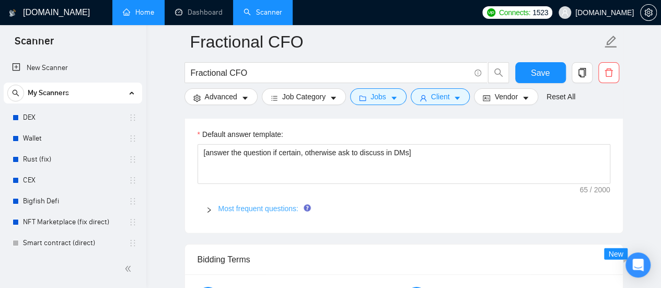
click at [280, 204] on link "Most frequent questions:" at bounding box center [258, 208] width 80 height 8
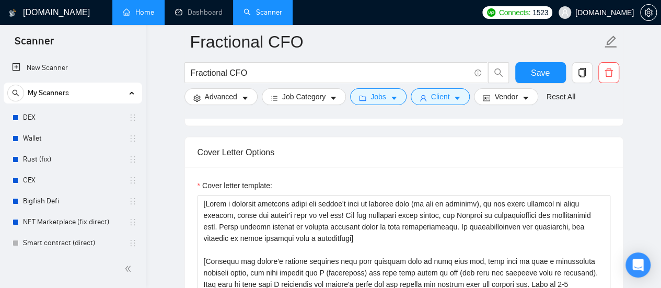
scroll to position [1045, 0]
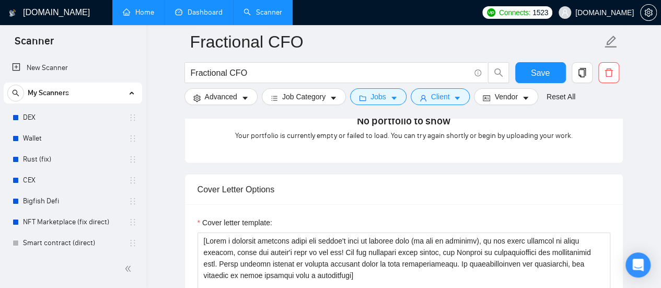
click at [196, 15] on link "Dashboard" at bounding box center [199, 12] width 48 height 9
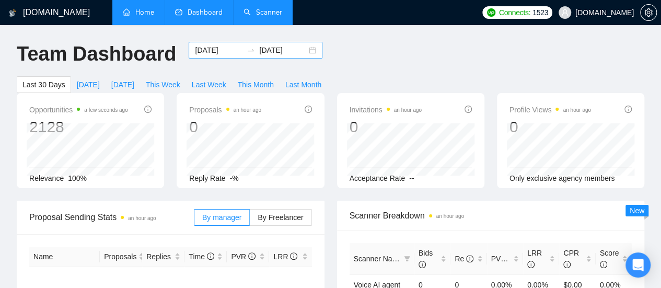
click at [214, 53] on input "[DATE]" at bounding box center [219, 49] width 48 height 11
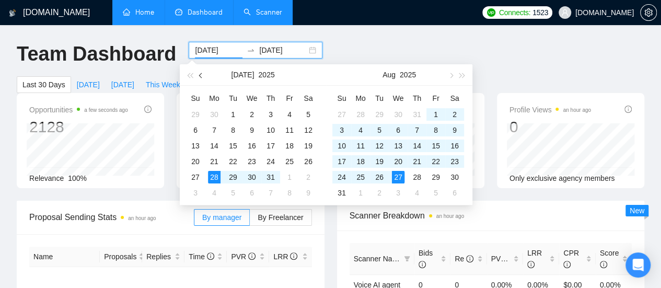
click at [202, 78] on button "button" at bounding box center [200, 74] width 11 height 21
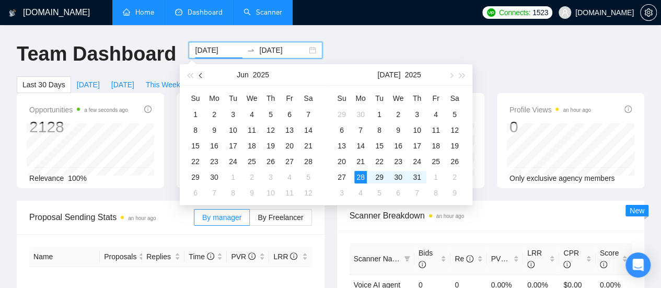
click at [202, 78] on button "button" at bounding box center [200, 74] width 11 height 21
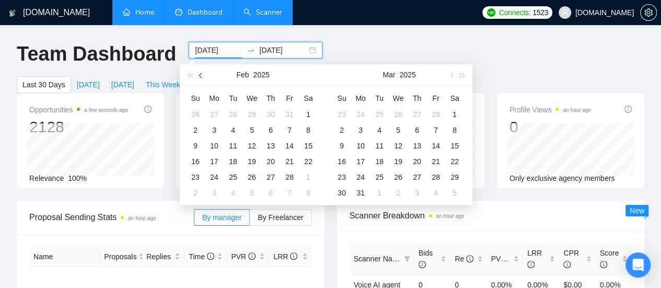
click at [202, 78] on button "button" at bounding box center [200, 74] width 11 height 21
type input "[DATE]"
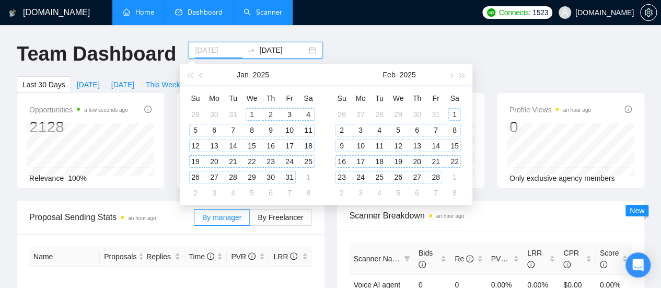
click at [251, 118] on div "1" at bounding box center [252, 114] width 13 height 13
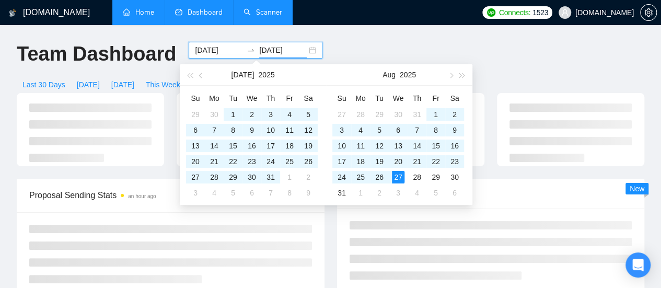
click at [283, 54] on input "[DATE]" at bounding box center [283, 49] width 48 height 11
click at [201, 76] on span "button" at bounding box center [201, 75] width 5 height 5
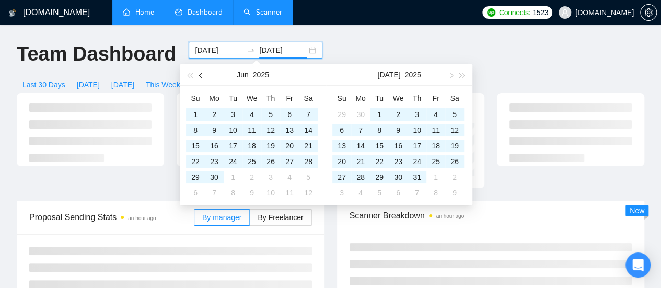
click at [201, 76] on span "button" at bounding box center [201, 75] width 5 height 5
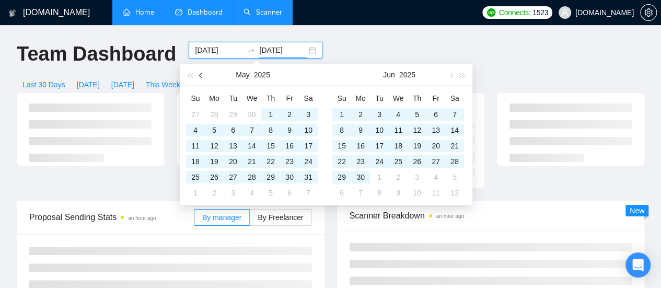
click at [201, 76] on span "button" at bounding box center [201, 75] width 5 height 5
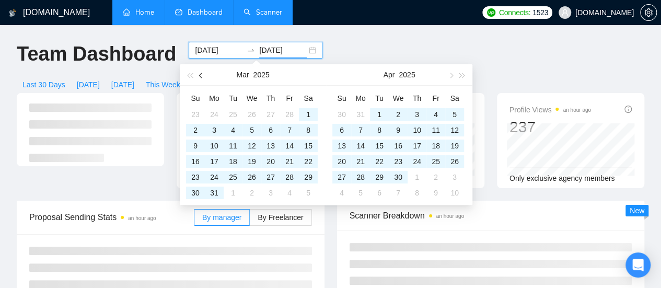
click at [201, 76] on span "button" at bounding box center [201, 75] width 5 height 5
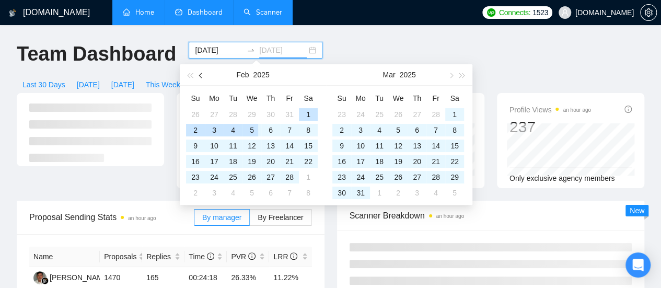
click at [201, 72] on button "button" at bounding box center [200, 74] width 11 height 21
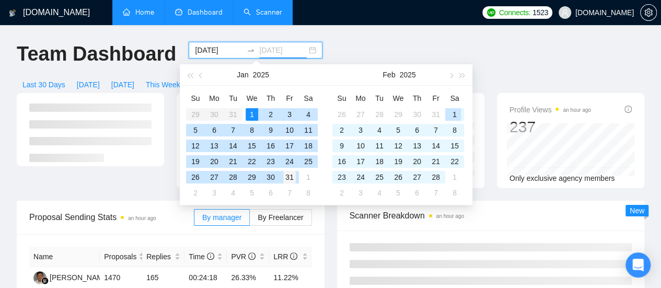
type input "[DATE]"
click at [286, 181] on div "31" at bounding box center [289, 177] width 13 height 13
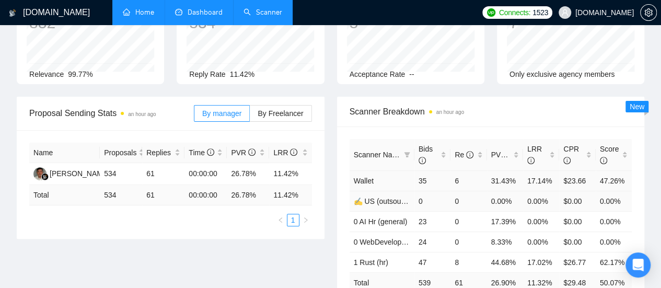
scroll to position [105, 0]
click at [547, 144] on div "LRR" at bounding box center [541, 154] width 28 height 23
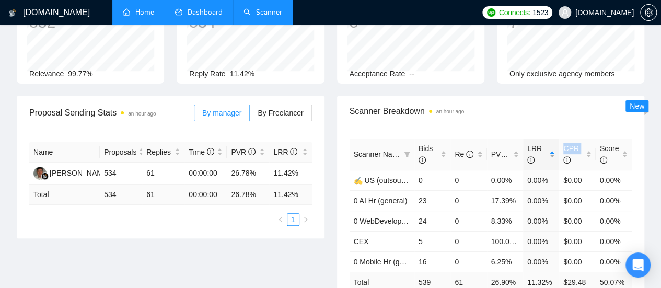
click at [547, 144] on div "LRR" at bounding box center [541, 154] width 28 height 23
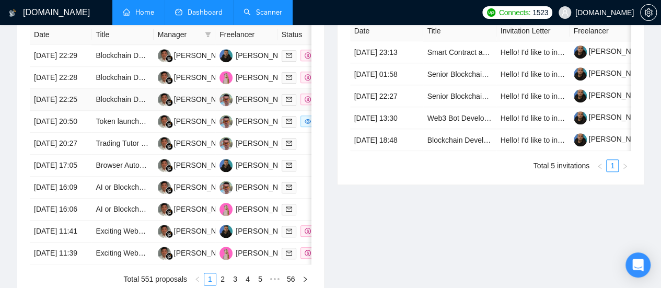
scroll to position [523, 0]
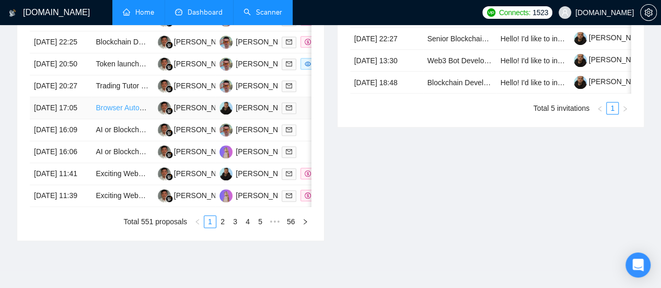
click at [115, 112] on link "Browser Automation Platform Needed (Fulltime / Large Project)" at bounding box center [198, 107] width 204 height 8
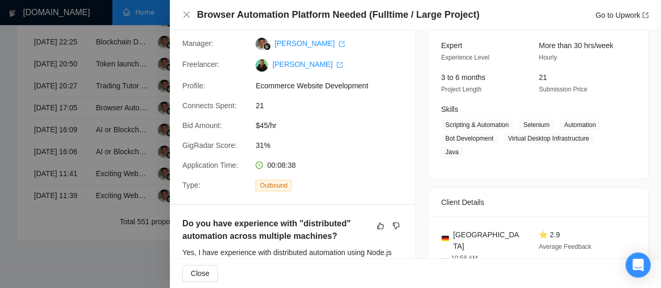
scroll to position [105, 0]
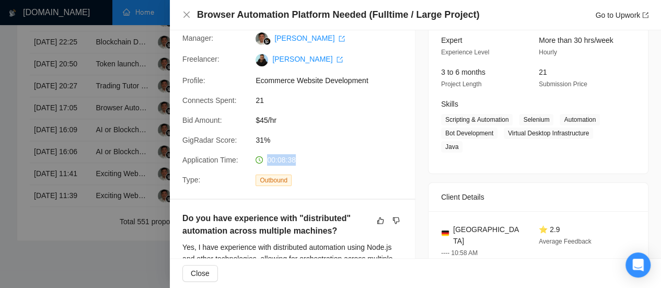
drag, startPoint x: 268, startPoint y: 160, endPoint x: 295, endPoint y: 158, distance: 27.2
click at [295, 158] on div "00:08:38" at bounding box center [306, 159] width 110 height 11
